Goal: Information Seeking & Learning: Learn about a topic

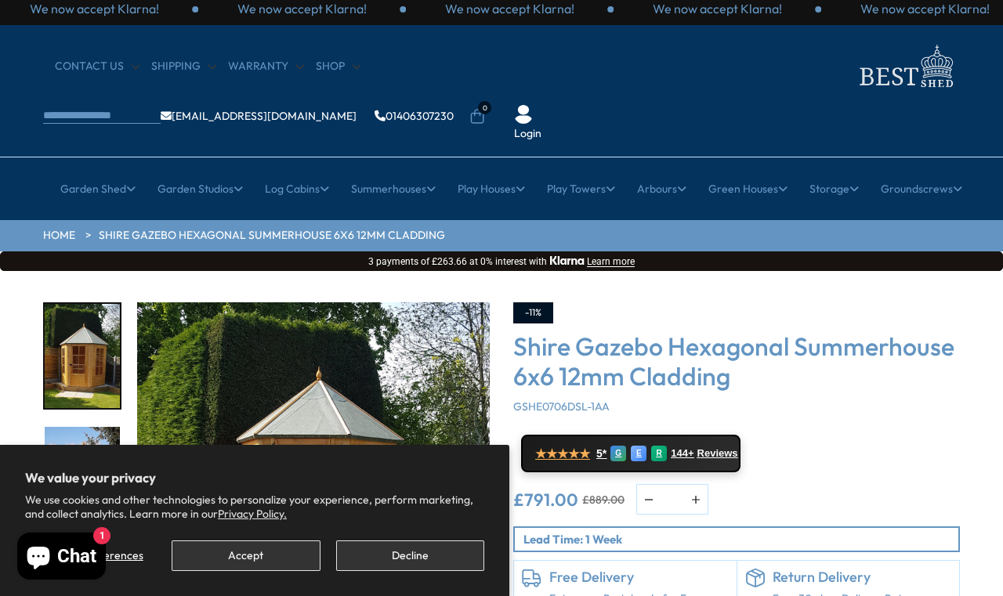
scroll to position [8, 0]
click at [414, 555] on button "Decline" at bounding box center [410, 556] width 148 height 31
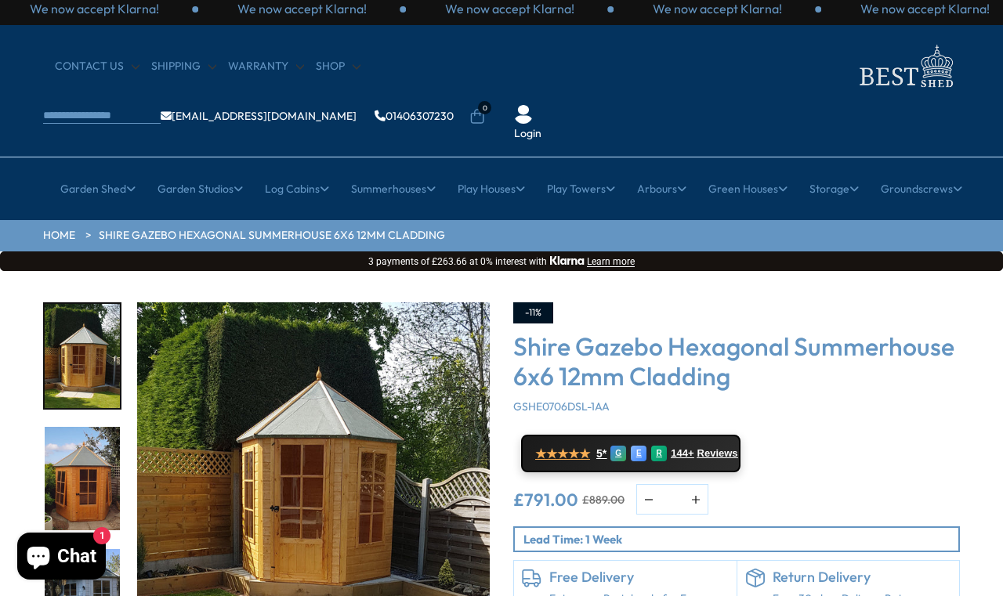
click at [81, 549] on img "3 / 15" at bounding box center [82, 601] width 75 height 104
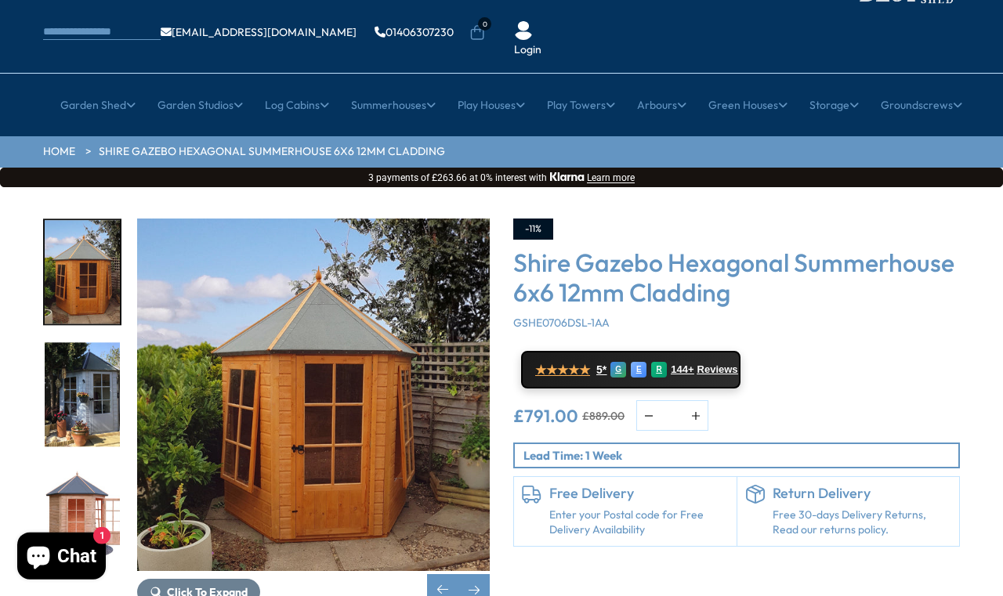
scroll to position [0, 0]
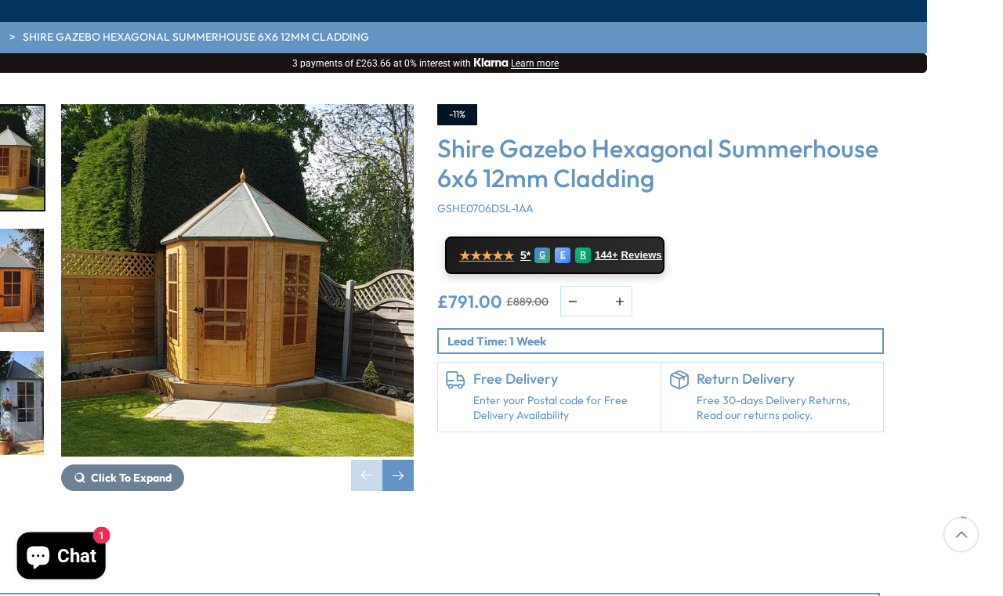
scroll to position [205, 77]
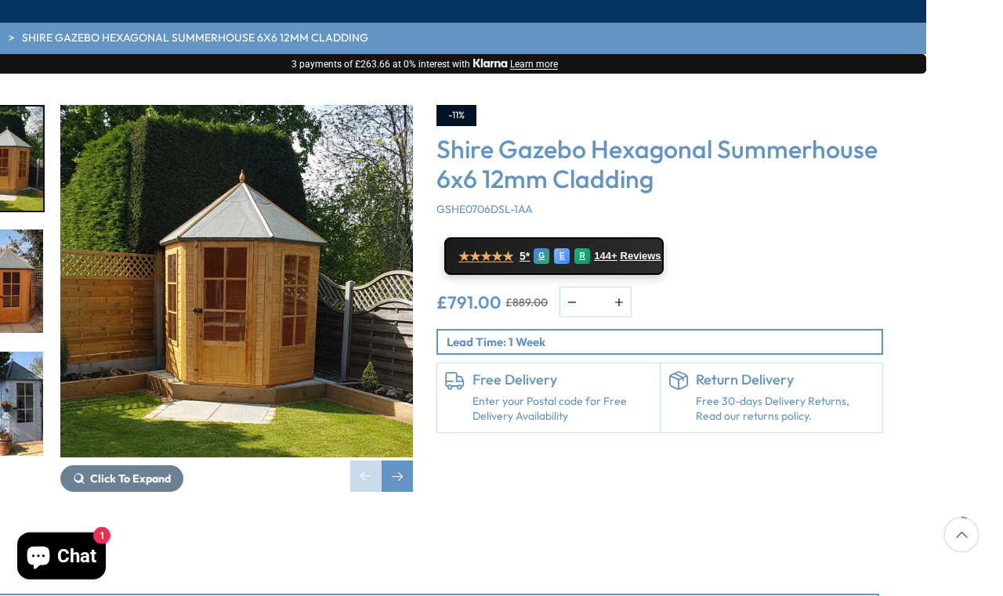
click at [397, 461] on div "Next slide" at bounding box center [397, 476] width 31 height 31
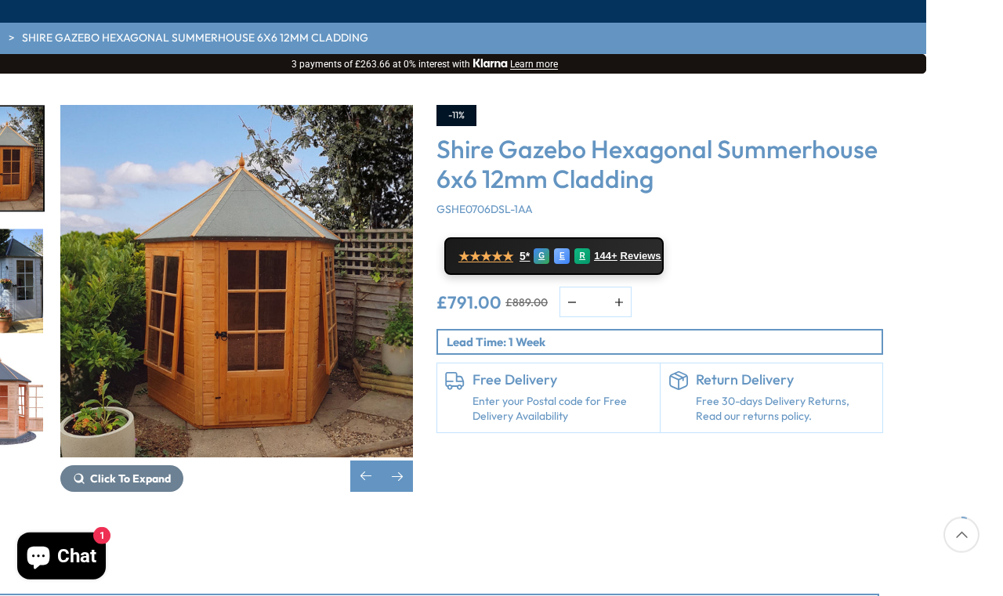
click at [407, 461] on div "Next slide" at bounding box center [397, 476] width 31 height 31
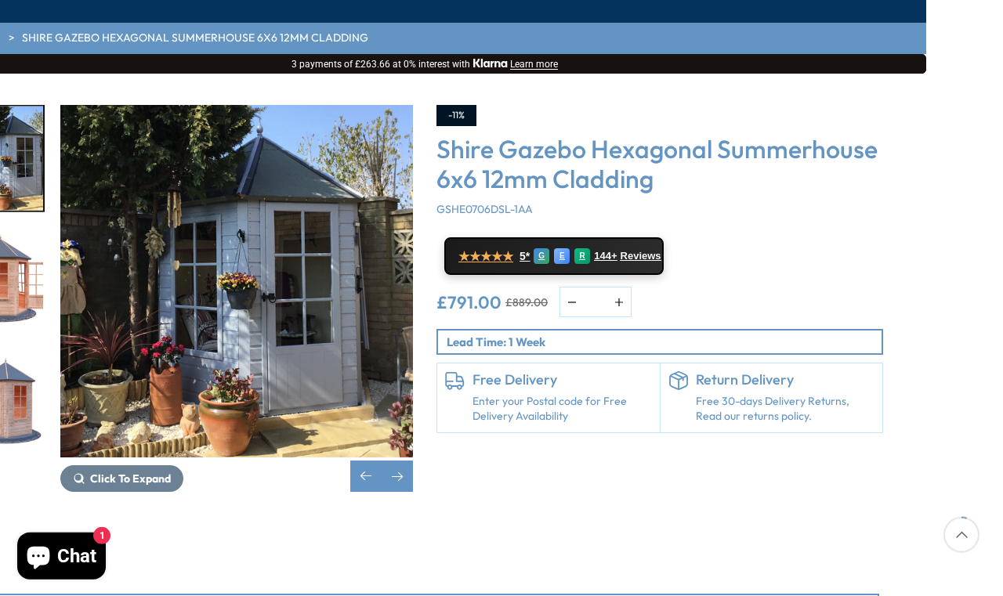
click at [411, 461] on div "Next slide" at bounding box center [397, 476] width 31 height 31
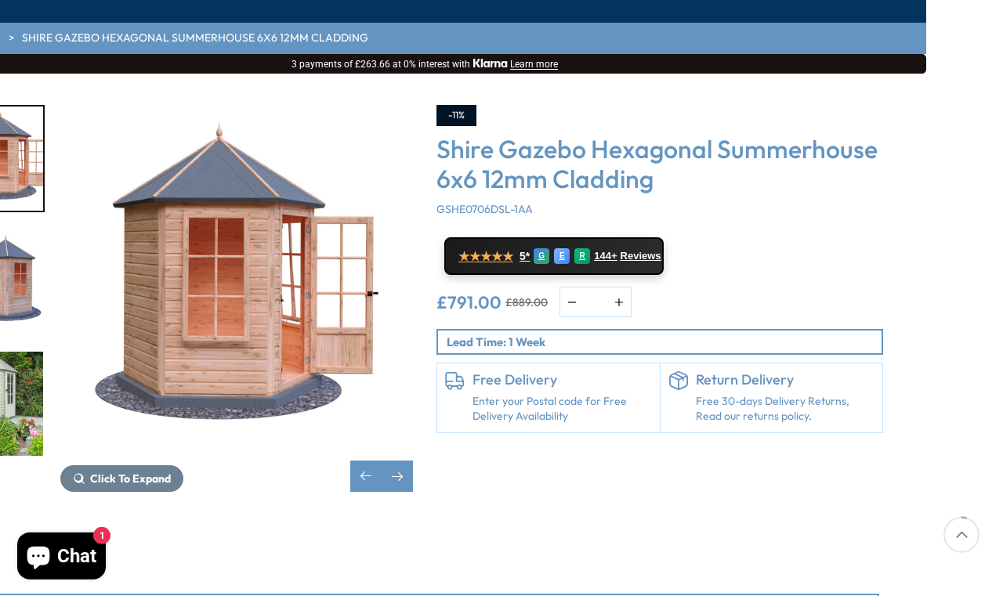
click at [409, 407] on img "4 / 15" at bounding box center [236, 281] width 353 height 353
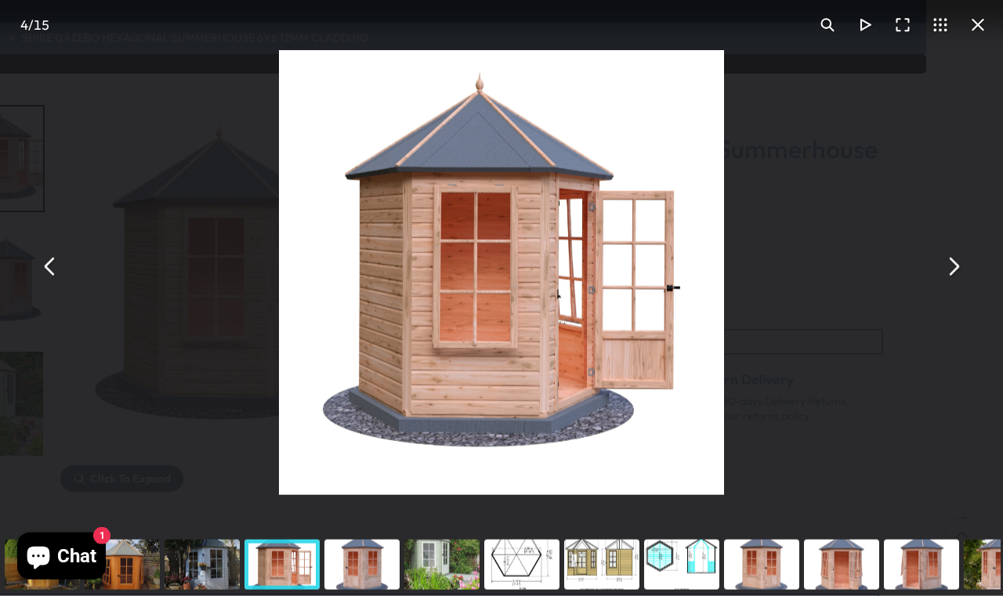
click at [924, 286] on button "You can close this modal content with the ESC key" at bounding box center [953, 267] width 38 height 38
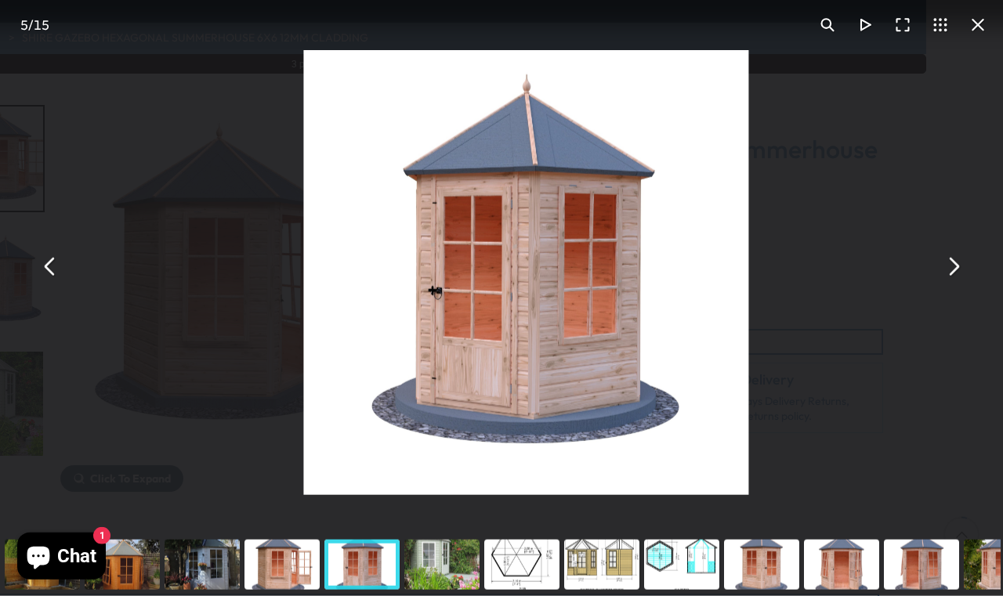
click at [924, 286] on button "You can close this modal content with the ESC key" at bounding box center [953, 267] width 38 height 38
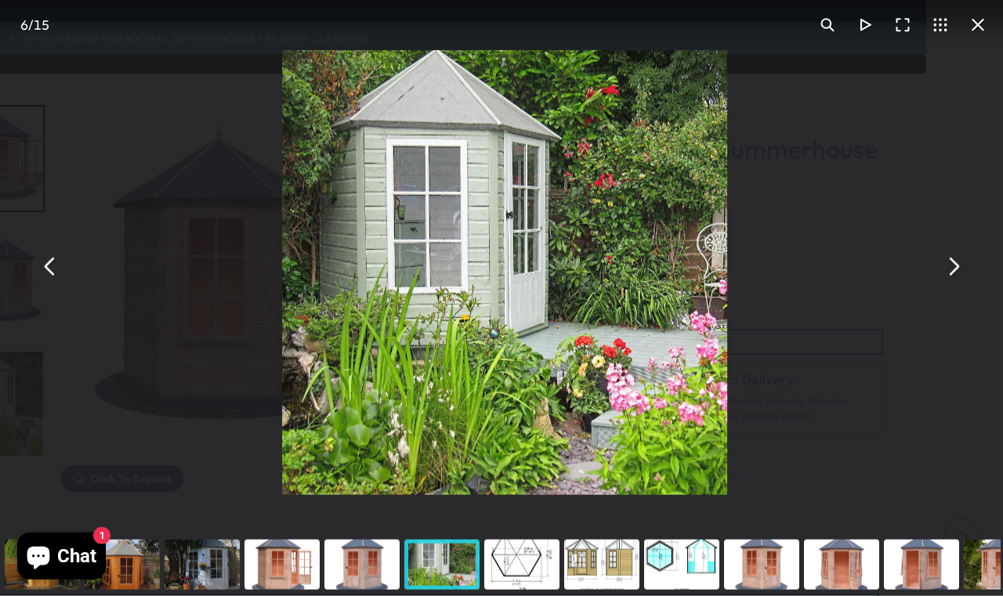
click at [924, 309] on div "Shire Gazebo Hexagonal Summerhouse 6x6 12mm Cladding - Best Shed" at bounding box center [504, 267] width 1003 height 534
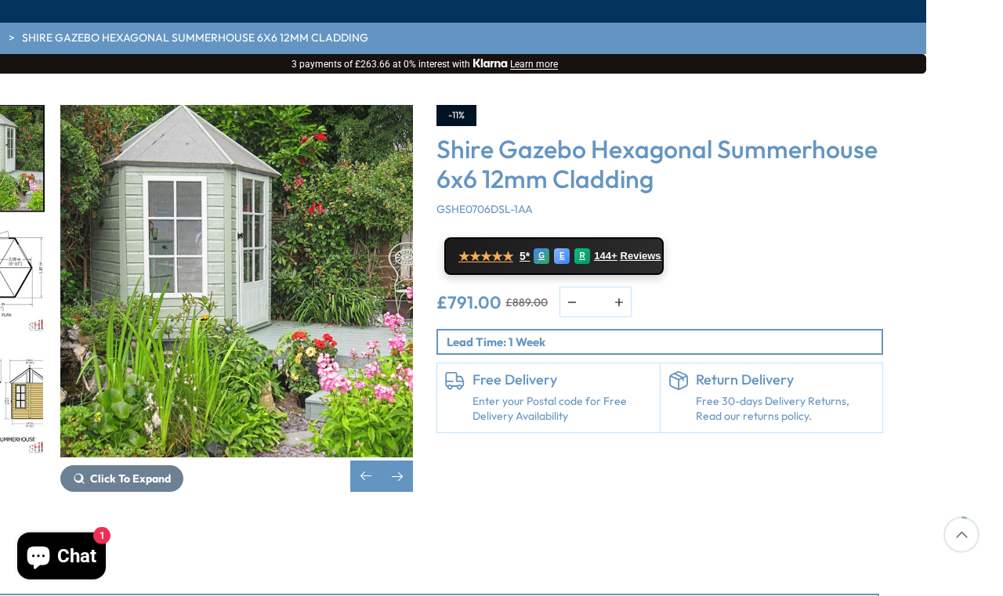
click at [26, 352] on img "8 / 15" at bounding box center [5, 404] width 75 height 104
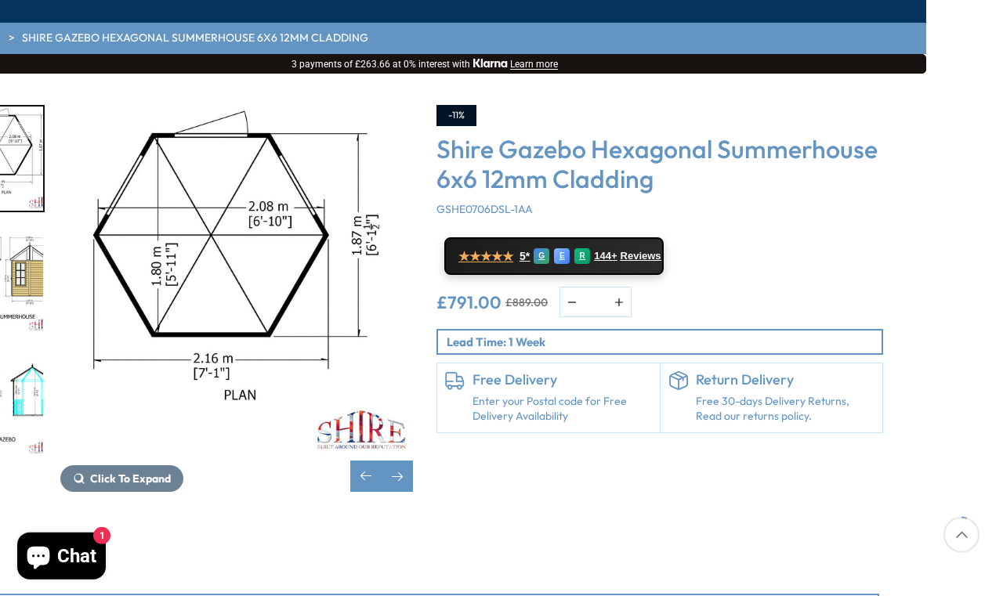
click at [350, 206] on img "7 / 15" at bounding box center [236, 281] width 353 height 353
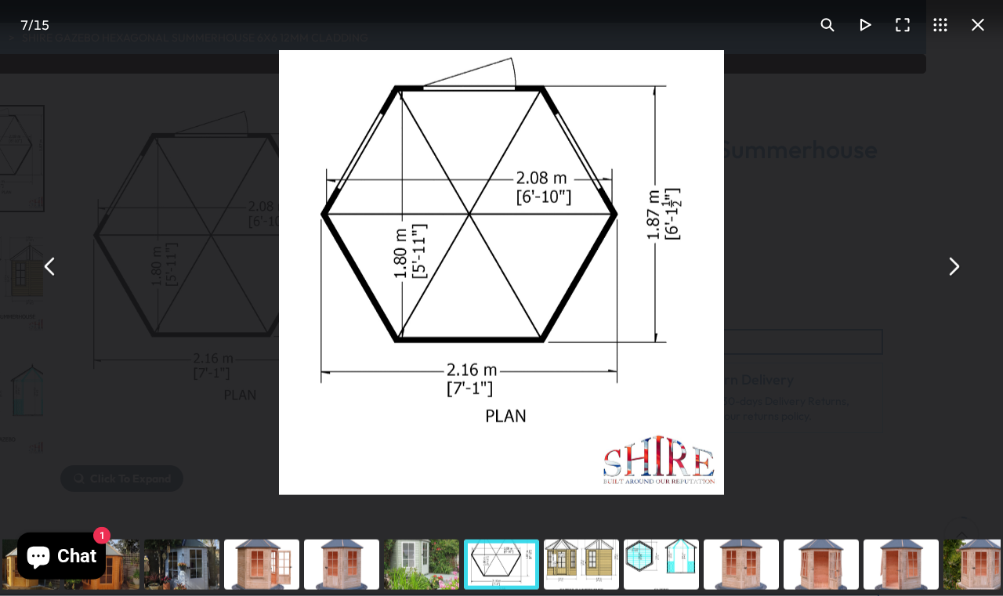
click at [924, 27] on button "You can close this modal content with the ESC key" at bounding box center [978, 25] width 38 height 38
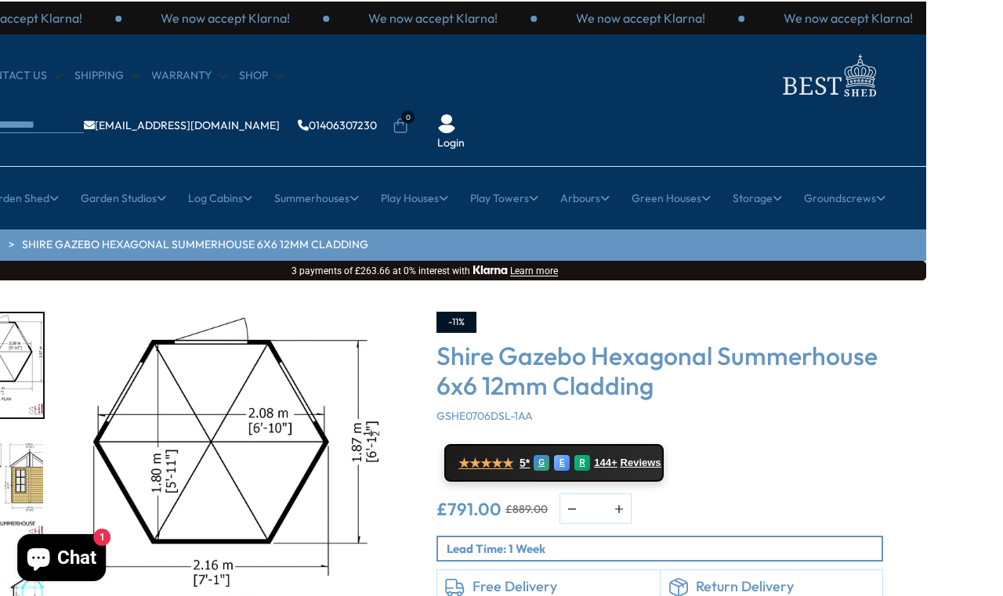
scroll to position [0, 77]
